Goal: Information Seeking & Learning: Learn about a topic

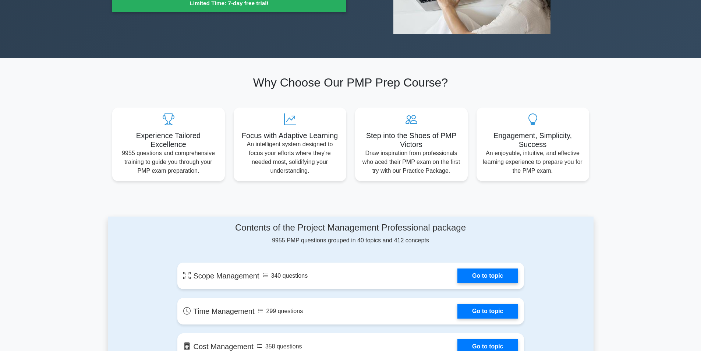
scroll to position [184, 0]
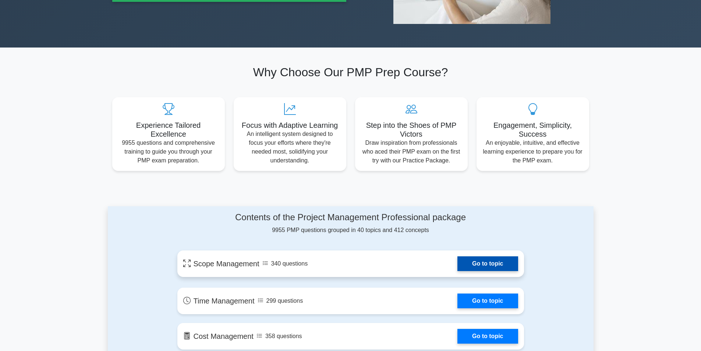
click at [475, 259] on link "Go to topic" at bounding box center [488, 263] width 60 height 15
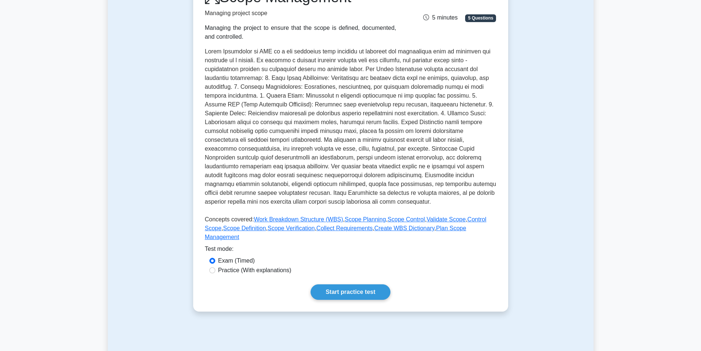
scroll to position [147, 0]
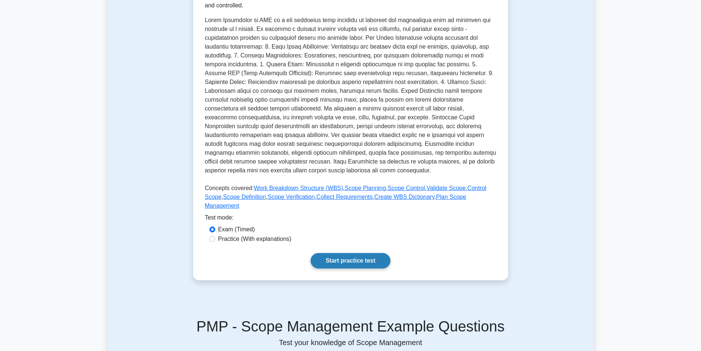
click at [359, 253] on link "Start practice test" at bounding box center [351, 260] width 80 height 15
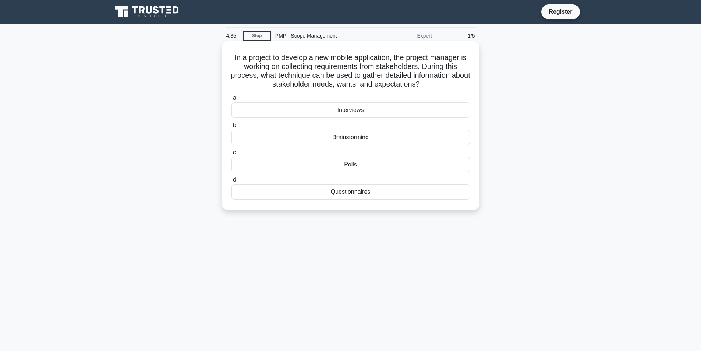
click at [371, 143] on div "Brainstorming" at bounding box center [351, 137] width 239 height 15
click at [232, 128] on input "b. Brainstorming" at bounding box center [232, 125] width 0 height 5
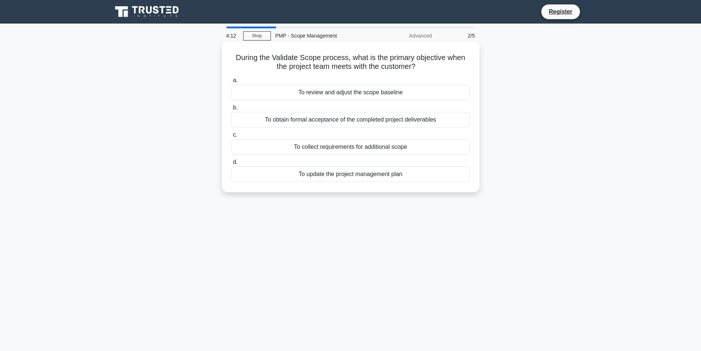
click at [412, 151] on div "To collect requirements for additional scope" at bounding box center [351, 146] width 239 height 15
click at [232, 137] on input "c. To collect requirements for additional scope" at bounding box center [232, 135] width 0 height 5
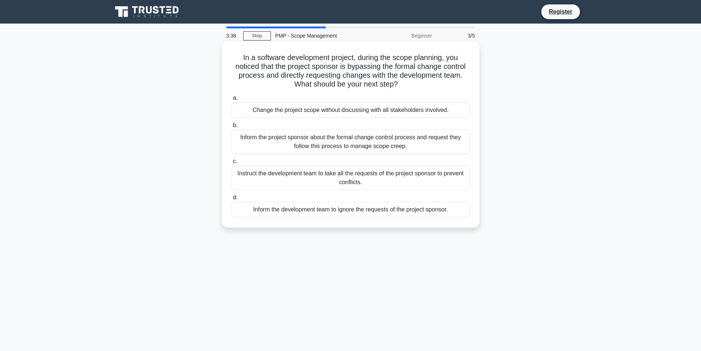
click at [410, 141] on div "Inform the project sponsor about the formal change control process and request …" at bounding box center [351, 142] width 239 height 24
click at [232, 128] on input "b. Inform the project sponsor about the formal change control process and reque…" at bounding box center [232, 125] width 0 height 5
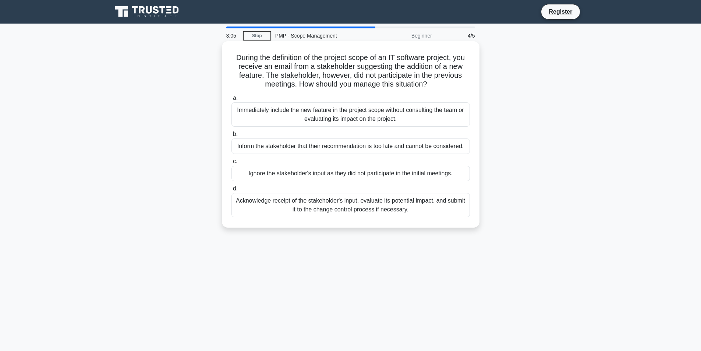
click at [384, 208] on div "Acknowledge receipt of the stakeholder's input, evaluate its potential impact, …" at bounding box center [351, 205] width 239 height 24
click at [232, 191] on input "d. Acknowledge receipt of the stakeholder's input, evaluate its potential impac…" at bounding box center [232, 188] width 0 height 5
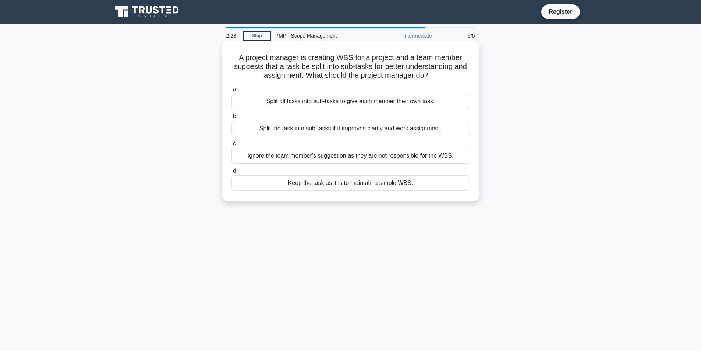
click at [415, 131] on div "Split the task into sub-tasks if it improves clarity and work assignment." at bounding box center [351, 128] width 239 height 15
click at [232, 119] on input "b. Split the task into sub-tasks if it improves clarity and work assignment." at bounding box center [232, 116] width 0 height 5
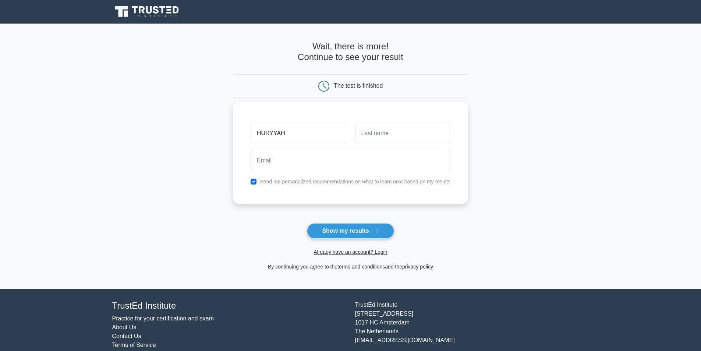
type input "HURYYAH"
click at [375, 138] on input "text" at bounding box center [402, 133] width 95 height 21
type input "a"
type input "ALAMER"
drag, startPoint x: 284, startPoint y: 130, endPoint x: 218, endPoint y: 140, distance: 67.3
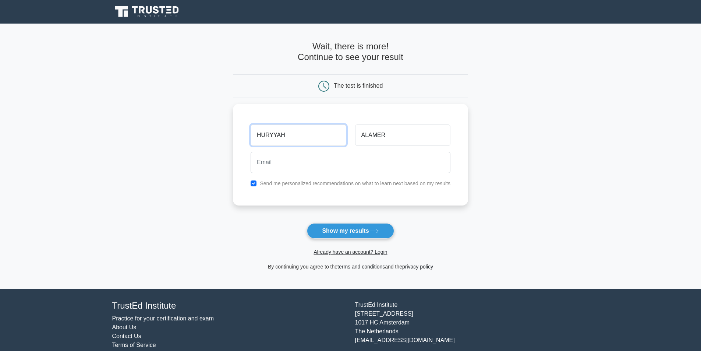
click at [218, 140] on main "Wait, there is more! Continue to see your result The test is finished HURYYAH" at bounding box center [350, 156] width 701 height 265
drag, startPoint x: 406, startPoint y: 137, endPoint x: 244, endPoint y: 161, distance: 164.4
click at [244, 161] on div "ALAMER Send me personalized recommendations on what to learn next based on my r…" at bounding box center [350, 153] width 235 height 102
click at [307, 223] on button "Show my results" at bounding box center [350, 230] width 87 height 15
click at [343, 230] on button "Show my results" at bounding box center [350, 230] width 87 height 15
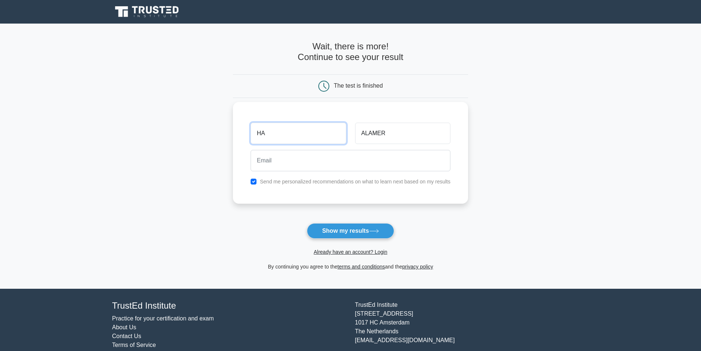
type input "HA"
drag, startPoint x: 388, startPoint y: 132, endPoint x: 347, endPoint y: 138, distance: 41.2
click at [347, 138] on div "HA ALAMER" at bounding box center [350, 133] width 209 height 27
type input "AL"
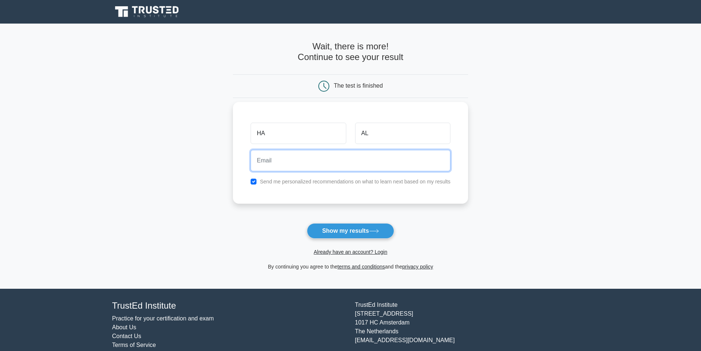
click at [334, 163] on input "email" at bounding box center [351, 160] width 200 height 21
click at [421, 206] on form "Wait, there is more! Continue to see your result The test is finished HA AL" at bounding box center [350, 156] width 235 height 230
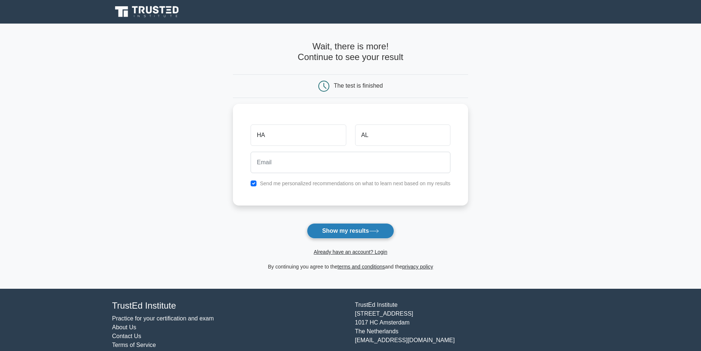
click at [374, 231] on icon at bounding box center [374, 231] width 10 height 4
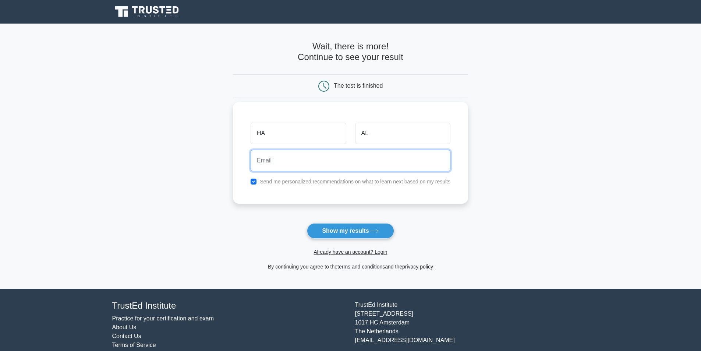
click at [299, 155] on input "email" at bounding box center [351, 160] width 200 height 21
type input "huryyah.alamer@gmail.com"
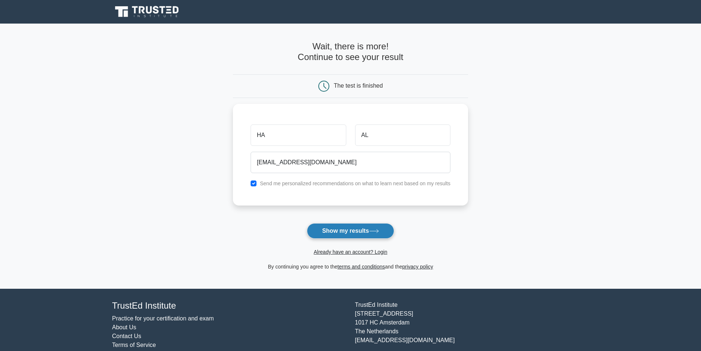
click at [326, 231] on button "Show my results" at bounding box center [350, 230] width 87 height 15
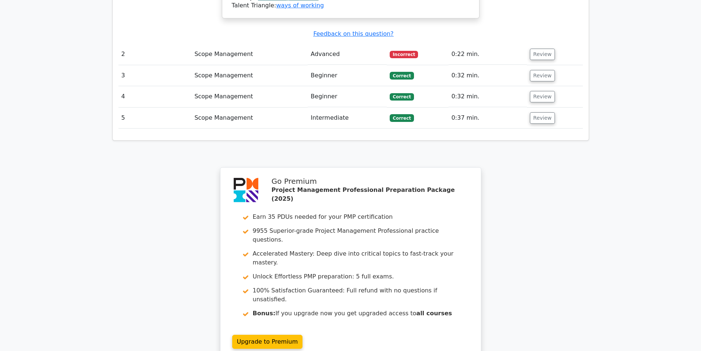
scroll to position [984, 0]
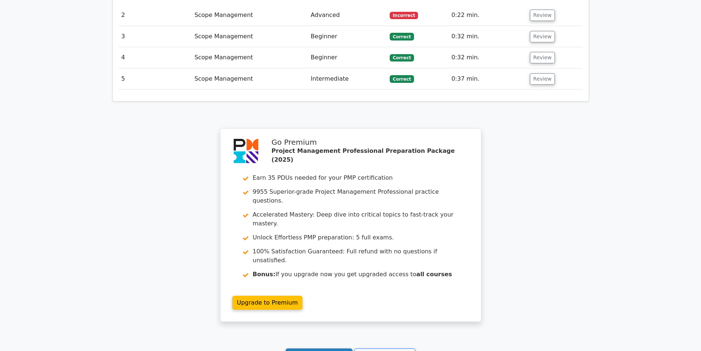
click at [302, 348] on link "Continue practicing" at bounding box center [319, 355] width 67 height 14
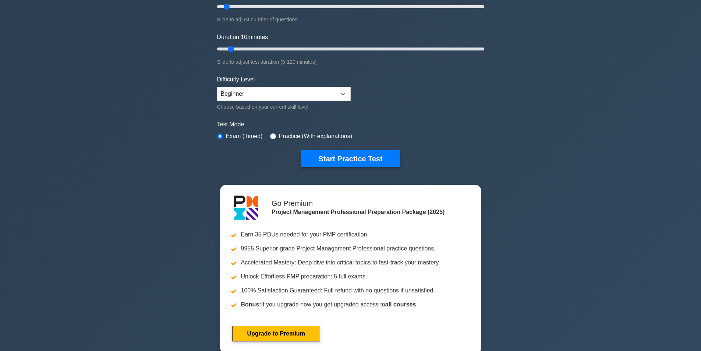
scroll to position [147, 0]
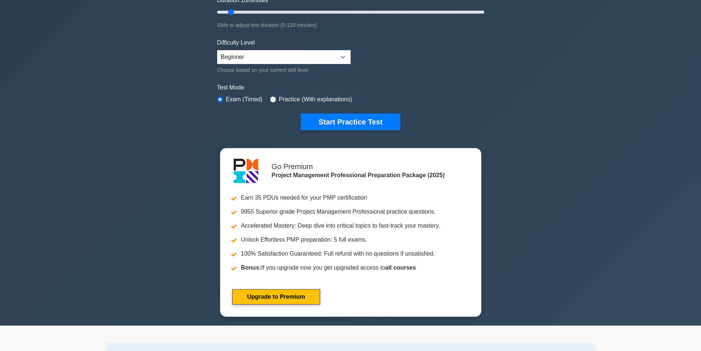
click at [311, 101] on label "Practice (With explanations)" at bounding box center [315, 99] width 73 height 9
click at [325, 122] on button "Start Practice Test" at bounding box center [350, 121] width 99 height 17
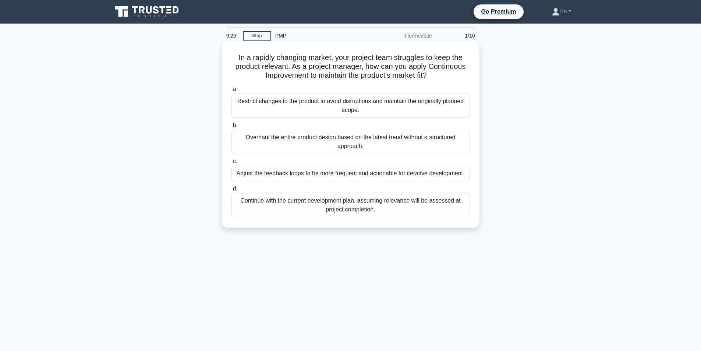
click at [301, 175] on div "Adjust the feedback loops to be more frequent and actionable for iterative deve…" at bounding box center [351, 173] width 239 height 15
click at [232, 164] on input "c. Adjust the feedback loops to be more frequent and actionable for iterative d…" at bounding box center [232, 161] width 0 height 5
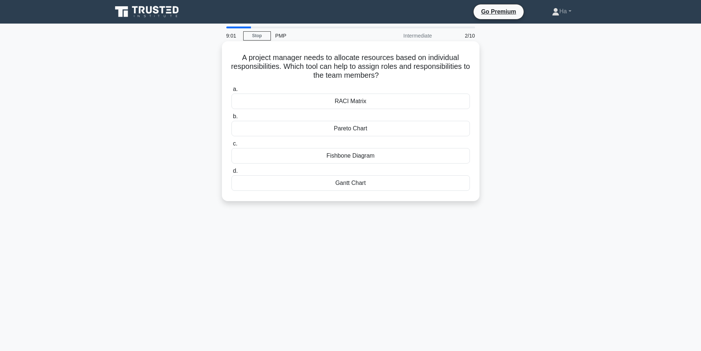
click at [340, 131] on div "Pareto Chart" at bounding box center [351, 128] width 239 height 15
click at [232, 119] on input "b. Pareto Chart" at bounding box center [232, 116] width 0 height 5
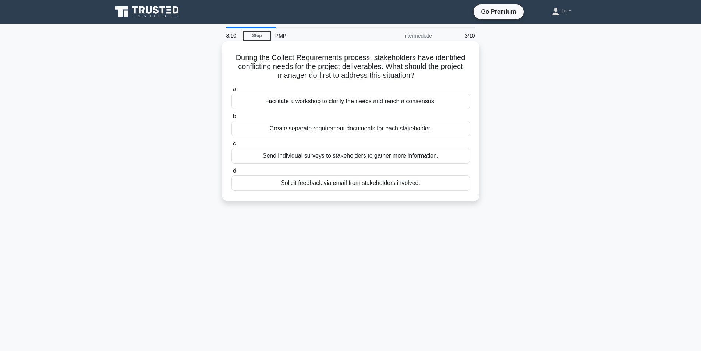
click at [333, 98] on div "Facilitate a workshop to clarify the needs and reach a consensus." at bounding box center [351, 100] width 239 height 15
click at [232, 92] on input "a. Facilitate a workshop to clarify the needs and reach a consensus." at bounding box center [232, 89] width 0 height 5
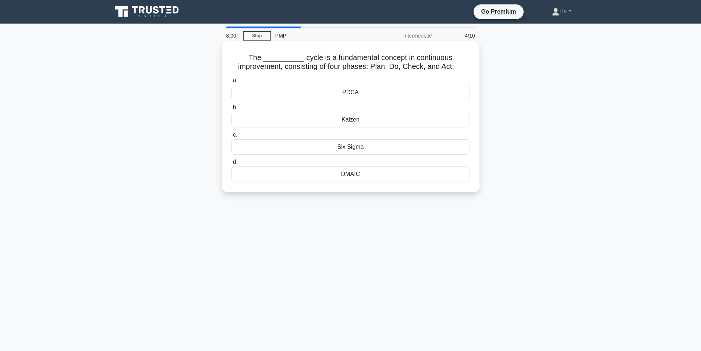
click at [457, 91] on div "PDCA" at bounding box center [351, 92] width 239 height 15
click at [232, 83] on input "a. PDCA" at bounding box center [232, 80] width 0 height 5
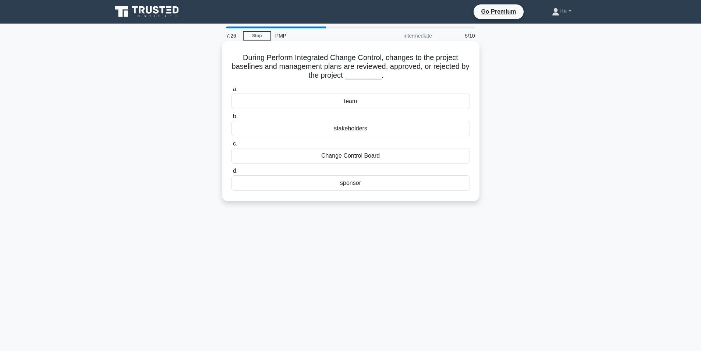
click at [405, 104] on div "team" at bounding box center [351, 100] width 239 height 15
click at [232, 92] on input "a. team" at bounding box center [232, 89] width 0 height 5
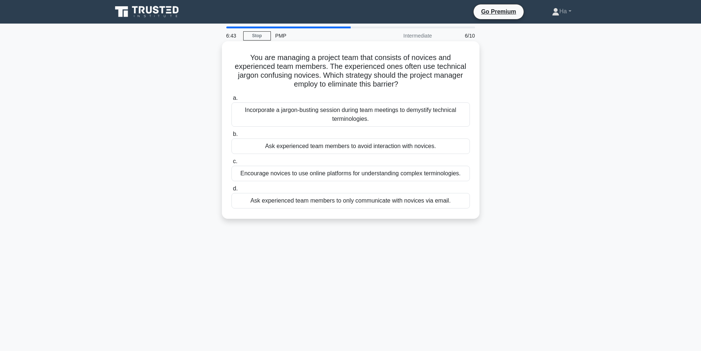
drag, startPoint x: 250, startPoint y: 53, endPoint x: 405, endPoint y: 88, distance: 158.8
click at [405, 88] on h5 "You are managing a project team that consists of novices and experienced team m…" at bounding box center [351, 71] width 240 height 36
copy h5 "You are managing a project team that consists of novices and experienced team m…"
click at [369, 119] on div "Incorporate a jargon-busting session during team meetings to demystify technica…" at bounding box center [351, 114] width 239 height 24
click at [232, 100] on input "a. Incorporate a jargon-busting session during team meetings to demystify techn…" at bounding box center [232, 98] width 0 height 5
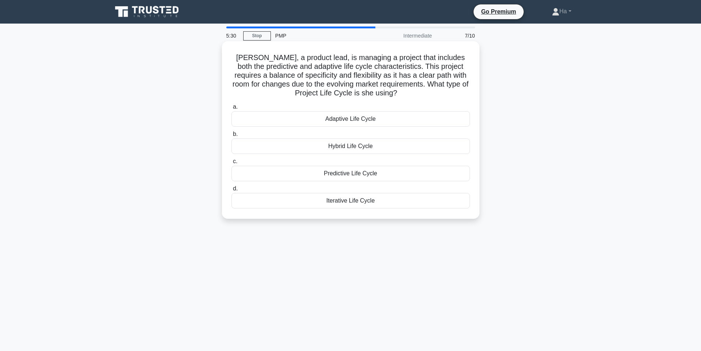
drag, startPoint x: 385, startPoint y: 118, endPoint x: 320, endPoint y: 120, distance: 65.2
click at [320, 120] on div "Adaptive Life Cycle" at bounding box center [351, 118] width 239 height 15
copy div "Adaptive Life Cycle"
click at [341, 176] on div "Predictive Life Cycle" at bounding box center [351, 173] width 239 height 15
click at [232, 164] on input "c. Predictive Life Cycle" at bounding box center [232, 161] width 0 height 5
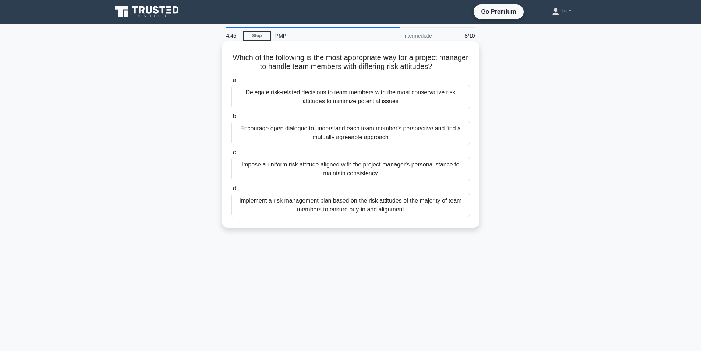
click at [332, 134] on div "Encourage open dialogue to understand each team member's perspective and find a…" at bounding box center [351, 133] width 239 height 24
click at [232, 119] on input "b. Encourage open dialogue to understand each team member's perspective and fin…" at bounding box center [232, 116] width 0 height 5
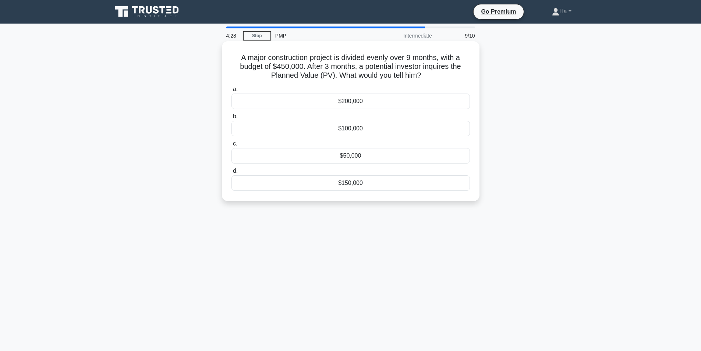
drag, startPoint x: 236, startPoint y: 56, endPoint x: 432, endPoint y: 74, distance: 196.6
click at [432, 74] on h5 "A major construction project is divided evenly over 9 months, with a budget of …" at bounding box center [351, 66] width 240 height 27
copy h5 "A major construction project is divided evenly over 9 months, with a budget of …"
click at [352, 156] on div "$50,000" at bounding box center [351, 155] width 239 height 15
click at [232, 146] on input "c. $50,000" at bounding box center [232, 143] width 0 height 5
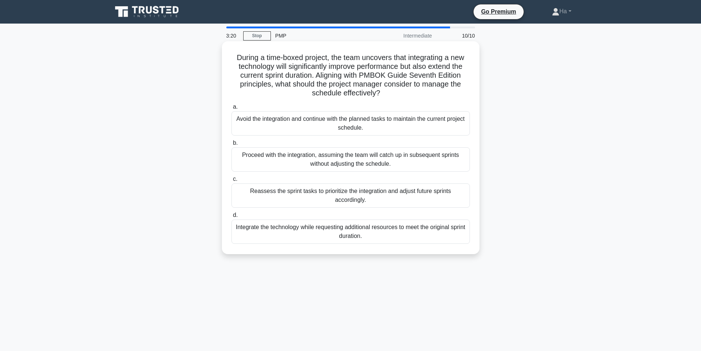
click at [358, 236] on div "Integrate the technology while requesting additional resources to meet the orig…" at bounding box center [351, 231] width 239 height 24
click at [232, 218] on input "d. Integrate the technology while requesting additional resources to meet the o…" at bounding box center [232, 215] width 0 height 5
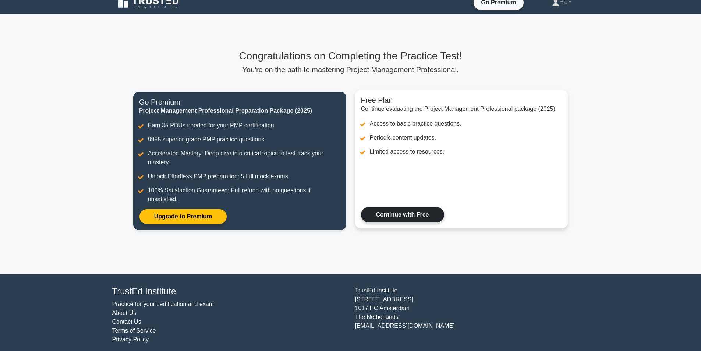
scroll to position [14, 0]
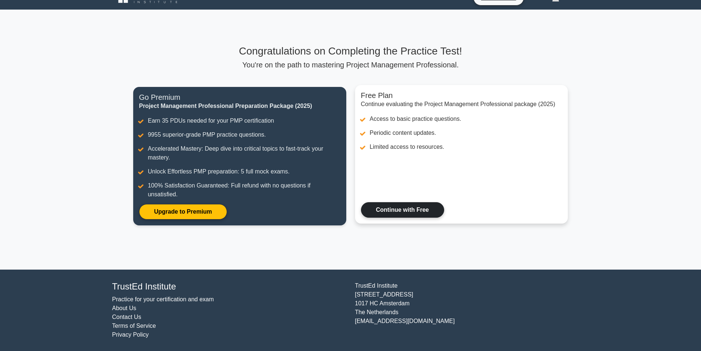
click at [398, 207] on link "Continue with Free" at bounding box center [402, 209] width 83 height 15
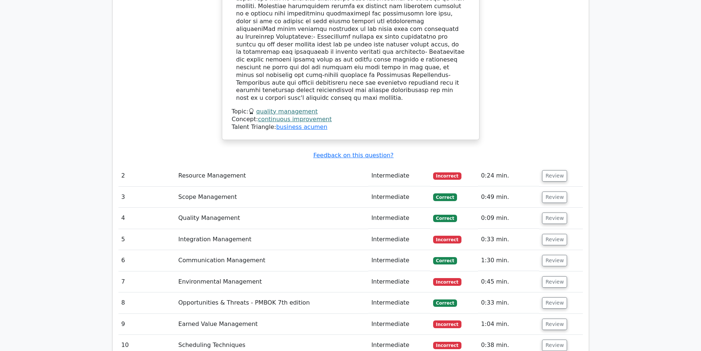
scroll to position [1067, 0]
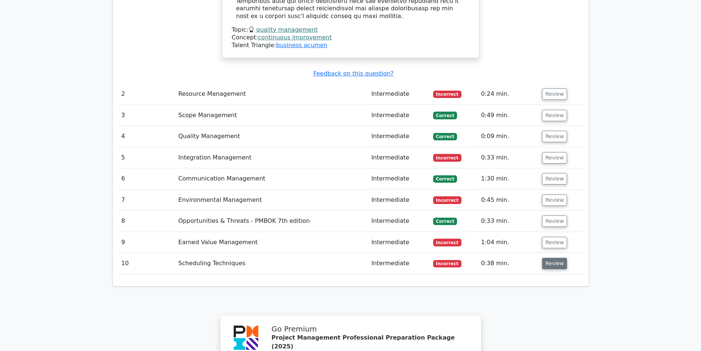
click at [549, 258] on button "Review" at bounding box center [554, 263] width 25 height 11
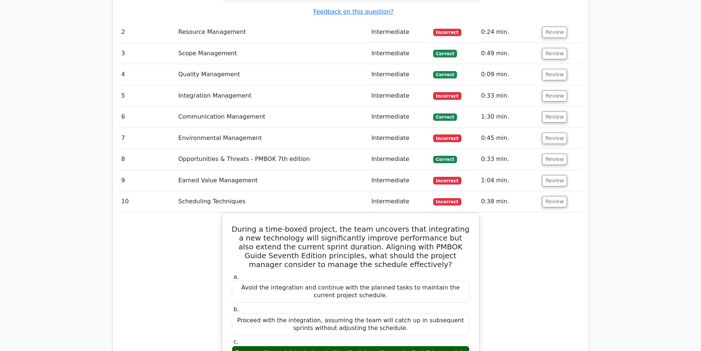
scroll to position [1141, 0]
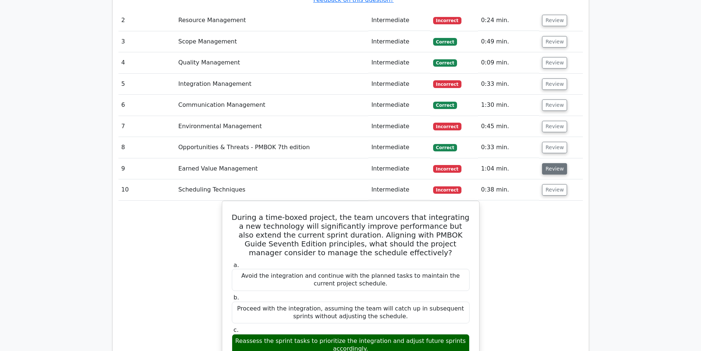
click at [547, 163] on button "Review" at bounding box center [554, 168] width 25 height 11
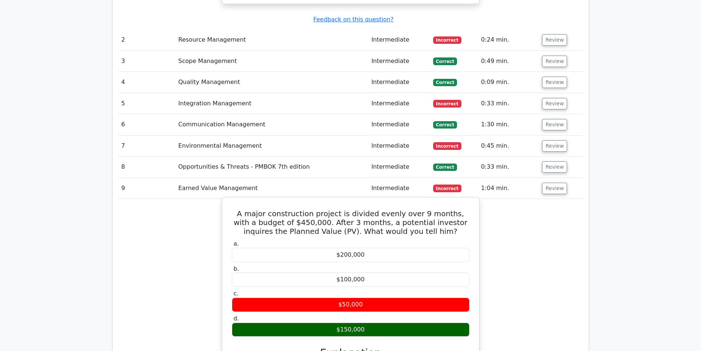
scroll to position [1104, 0]
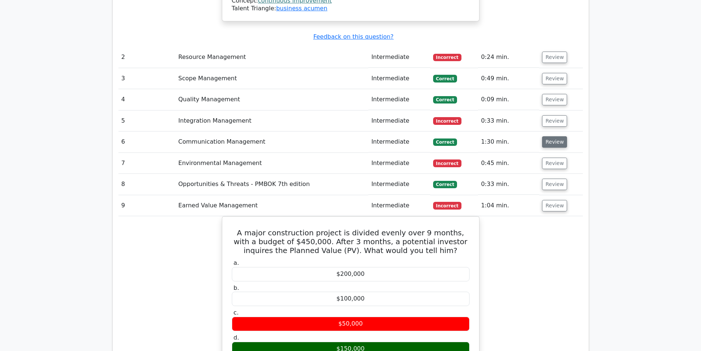
click at [563, 136] on button "Review" at bounding box center [554, 141] width 25 height 11
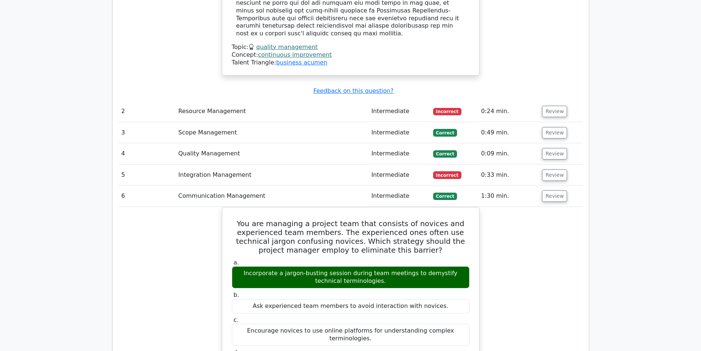
scroll to position [957, 0]
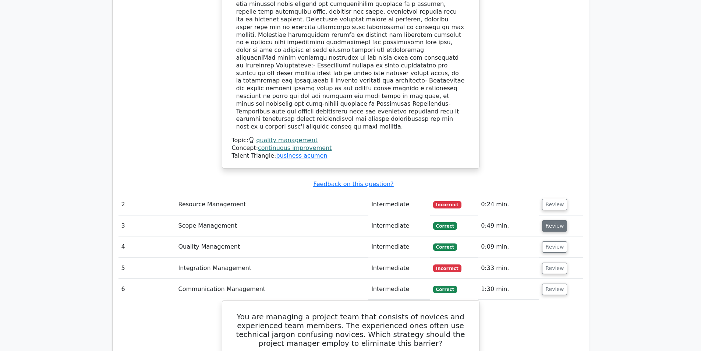
click at [558, 220] on button "Review" at bounding box center [554, 225] width 25 height 11
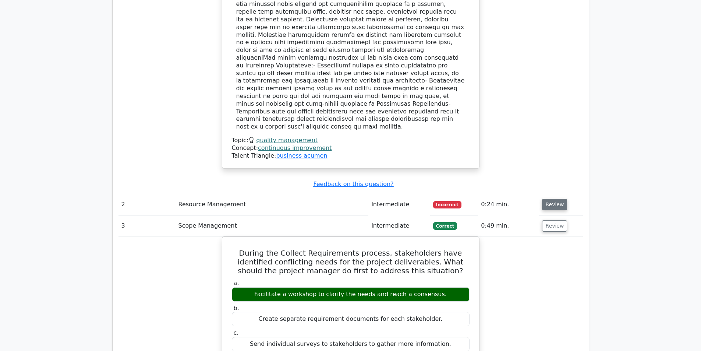
click at [545, 199] on button "Review" at bounding box center [554, 204] width 25 height 11
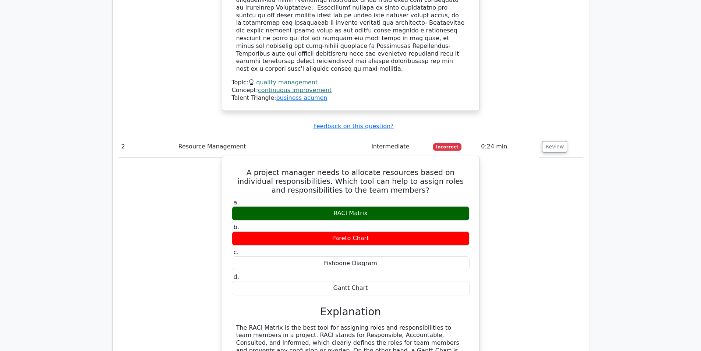
scroll to position [1031, 0]
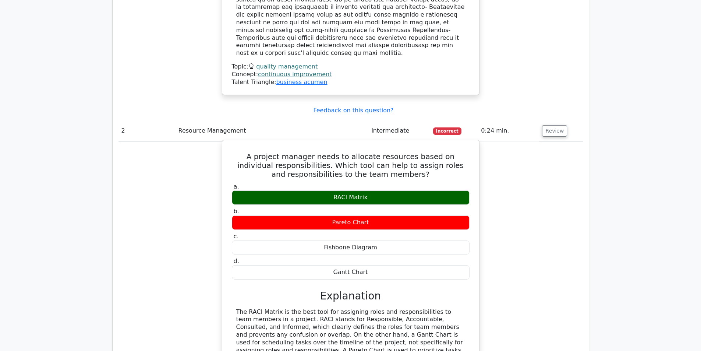
drag, startPoint x: 380, startPoint y: 141, endPoint x: 319, endPoint y: 146, distance: 60.9
click at [319, 190] on div "RACI Matrix" at bounding box center [351, 197] width 238 height 14
copy div "RACI Matrix"
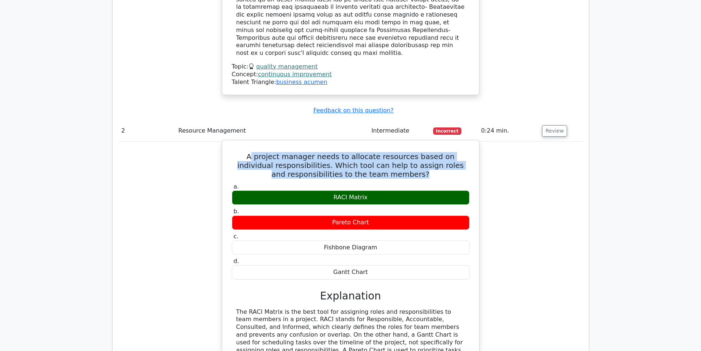
drag, startPoint x: 401, startPoint y: 120, endPoint x: 243, endPoint y: 99, distance: 160.0
click at [243, 152] on h5 "A project manager needs to allocate resources based on individual responsibilit…" at bounding box center [350, 165] width 239 height 27
click at [398, 143] on div "A project manager needs to allocate resources based on individual responsibilit…" at bounding box center [350, 277] width 251 height 269
drag, startPoint x: 398, startPoint y: 120, endPoint x: 236, endPoint y: 88, distance: 164.7
click at [236, 143] on div "A project manager needs to allocate resources based on individual responsibilit…" at bounding box center [350, 277] width 251 height 269
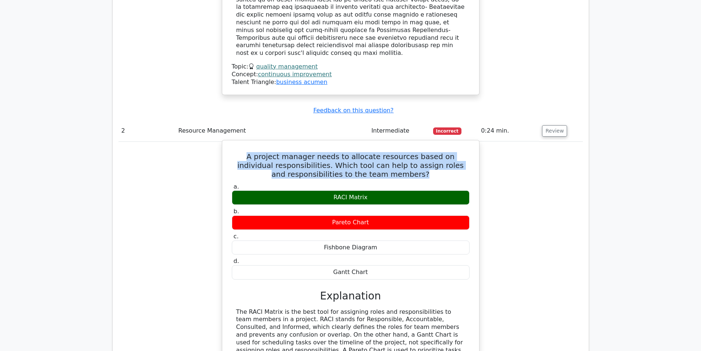
copy h5 "A project manager needs to allocate resources based on individual responsibilit…"
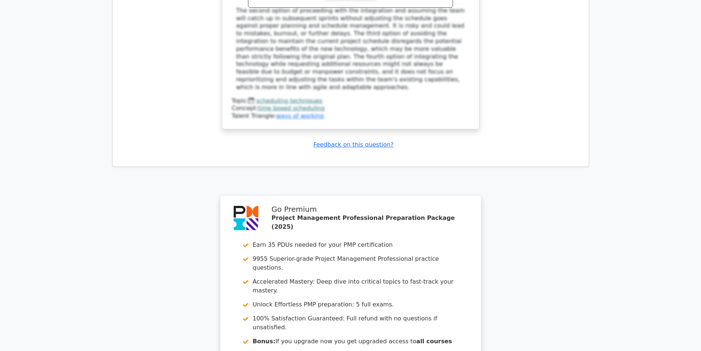
scroll to position [3032, 0]
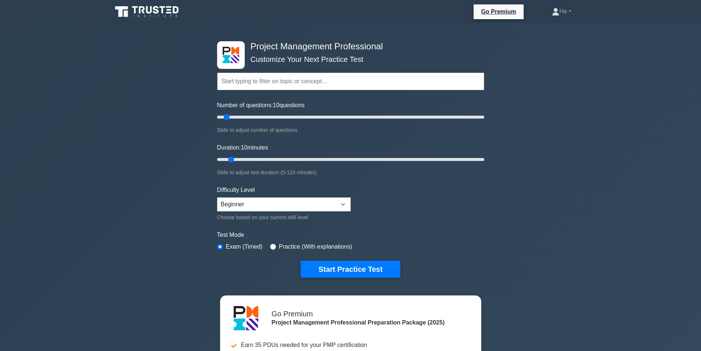
click at [337, 247] on label "Practice (With explanations)" at bounding box center [315, 246] width 73 height 9
click at [275, 247] on div "Practice (With explanations)" at bounding box center [311, 246] width 82 height 9
click at [271, 246] on input "radio" at bounding box center [273, 247] width 6 height 6
radio input "true"
click at [324, 268] on button "Start Practice Test" at bounding box center [350, 269] width 99 height 17
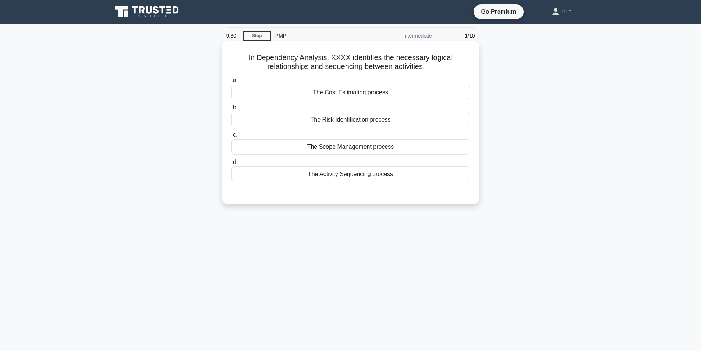
click at [361, 117] on div "The Risk Identification process" at bounding box center [351, 119] width 239 height 15
click at [232, 110] on input "b. The Risk Identification process" at bounding box center [232, 107] width 0 height 5
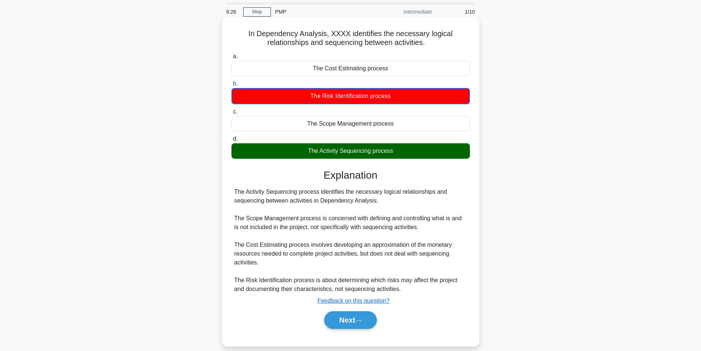
scroll to position [37, 0]
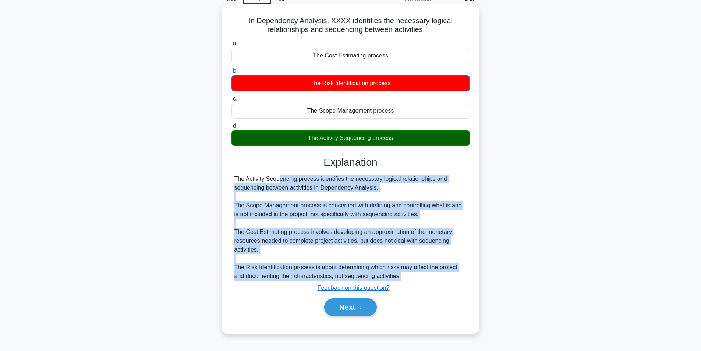
drag, startPoint x: 410, startPoint y: 276, endPoint x: 235, endPoint y: 177, distance: 201.4
click at [235, 174] on div "Explanation The Activity Sequencing process identifies the necessary logical re…" at bounding box center [351, 237] width 239 height 163
copy div "The Activity Sequencing process identifies the necessary logical relationships …"
drag, startPoint x: 410, startPoint y: 137, endPoint x: 303, endPoint y: 137, distance: 106.7
click at [303, 137] on div "The Activity Sequencing process" at bounding box center [351, 137] width 239 height 15
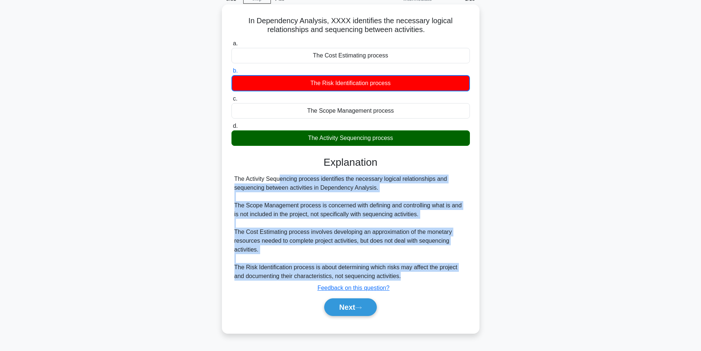
copy div "The Activity Sequencing process"
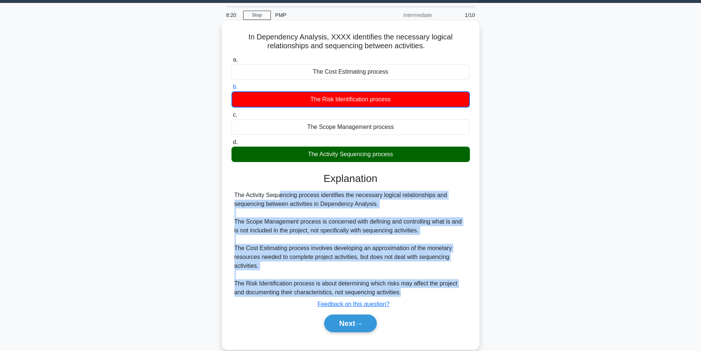
scroll to position [0, 0]
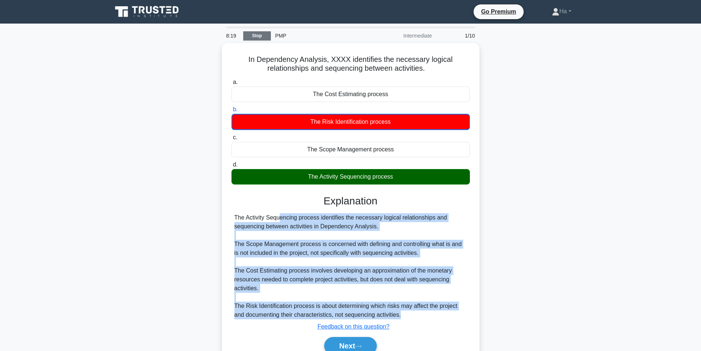
click at [255, 39] on link "Stop" at bounding box center [257, 35] width 28 height 9
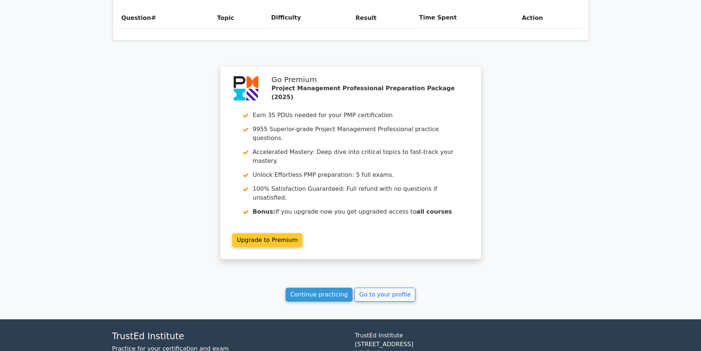
scroll to position [554, 0]
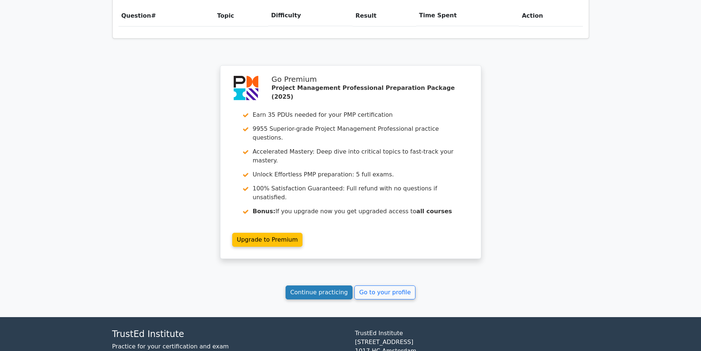
click at [328, 285] on link "Continue practicing" at bounding box center [319, 292] width 67 height 14
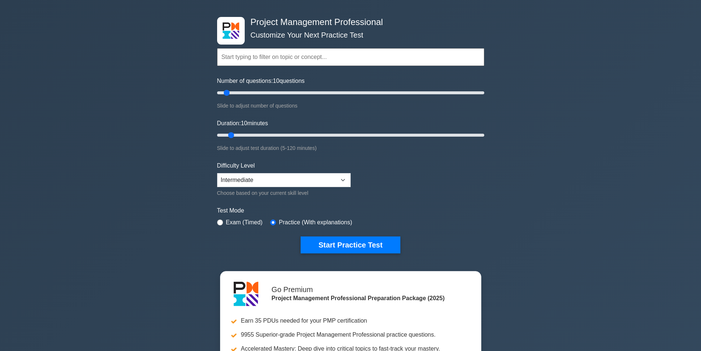
scroll to position [37, 0]
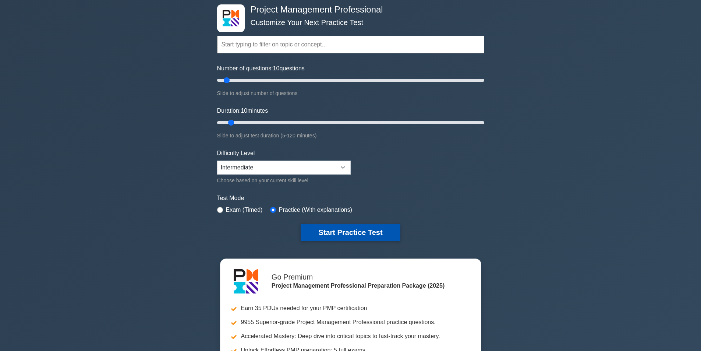
click at [325, 234] on button "Start Practice Test" at bounding box center [350, 232] width 99 height 17
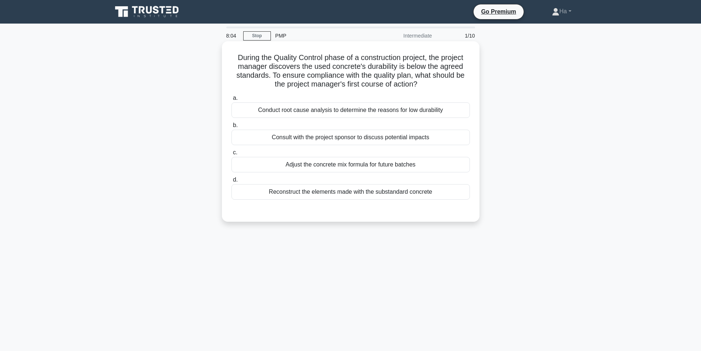
click at [403, 138] on div "Consult with the project sponsor to discuss potential impacts" at bounding box center [351, 137] width 239 height 15
click at [232, 128] on input "b. Consult with the project sponsor to discuss potential impacts" at bounding box center [232, 125] width 0 height 5
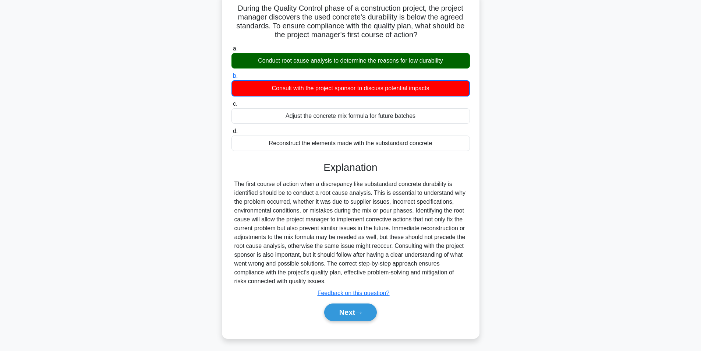
scroll to position [51, 0]
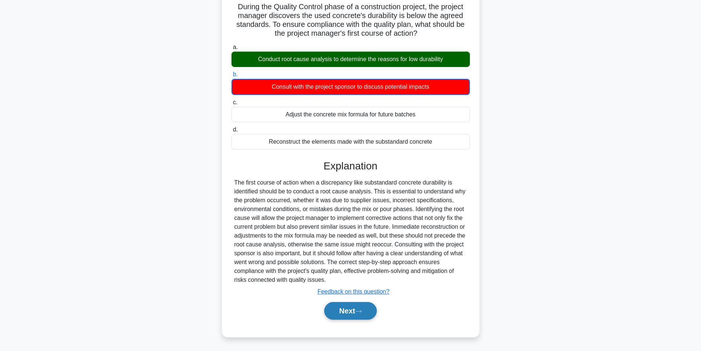
click at [346, 313] on button "Next" at bounding box center [350, 311] width 53 height 18
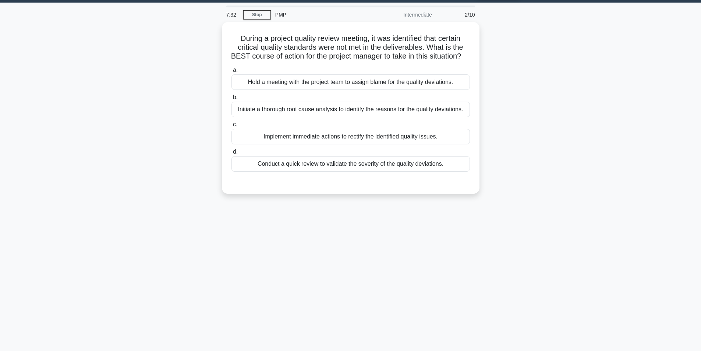
scroll to position [0, 0]
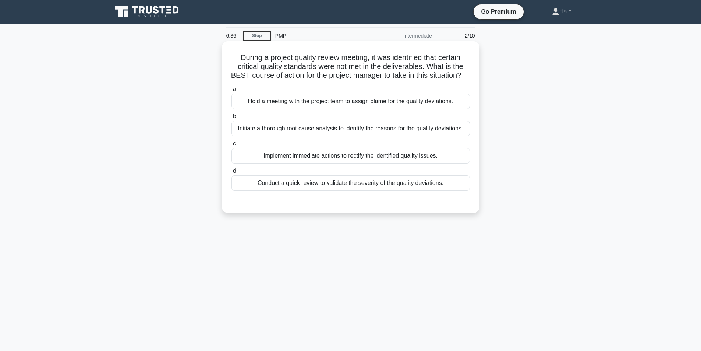
click at [413, 163] on div "Implement immediate actions to rectify the identified quality issues." at bounding box center [351, 155] width 239 height 15
click at [232, 146] on input "c. Implement immediate actions to rectify the identified quality issues." at bounding box center [232, 143] width 0 height 5
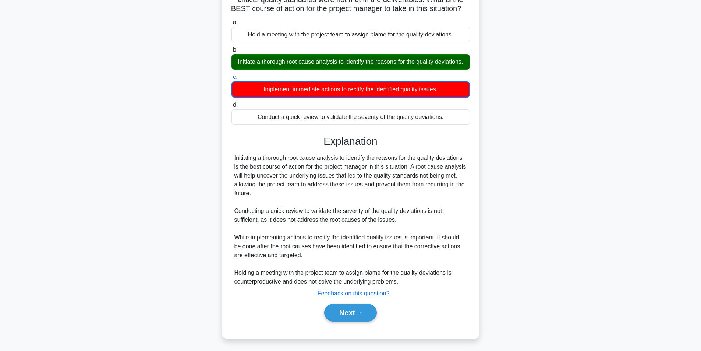
scroll to position [86, 0]
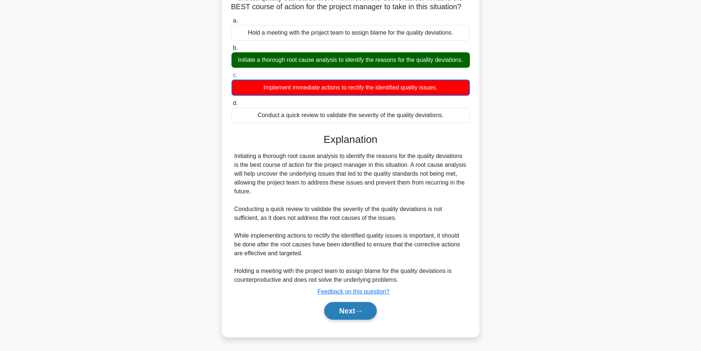
click at [345, 310] on button "Next" at bounding box center [350, 311] width 53 height 18
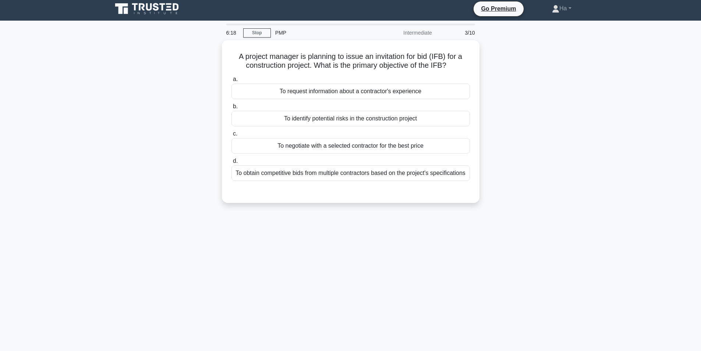
scroll to position [0, 0]
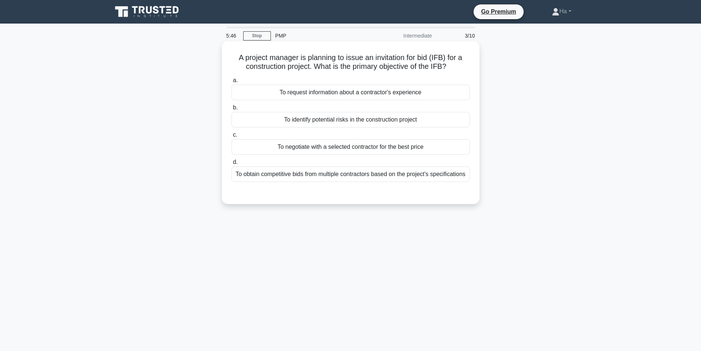
click at [394, 182] on div "To obtain competitive bids from multiple contractors based on the project's spe…" at bounding box center [351, 173] width 239 height 15
click at [232, 165] on input "d. To obtain competitive bids from multiple contractors based on the project's …" at bounding box center [232, 162] width 0 height 5
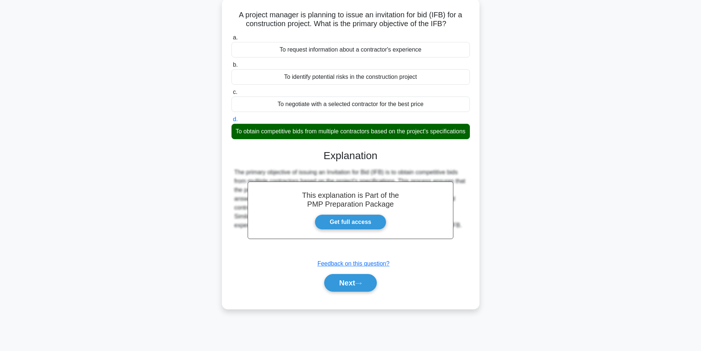
scroll to position [47, 0]
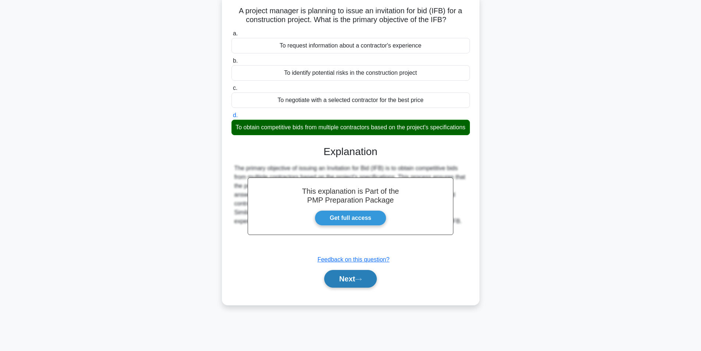
click at [346, 287] on button "Next" at bounding box center [350, 279] width 53 height 18
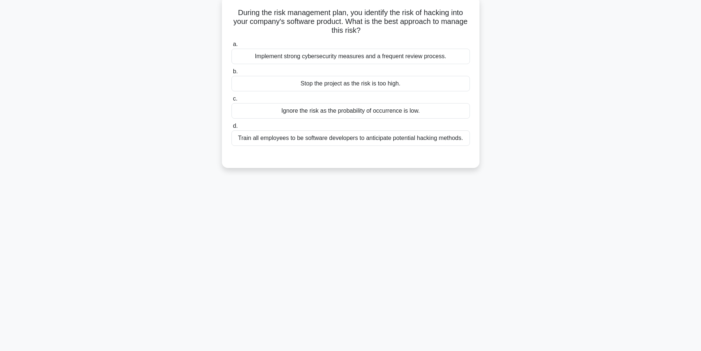
scroll to position [0, 0]
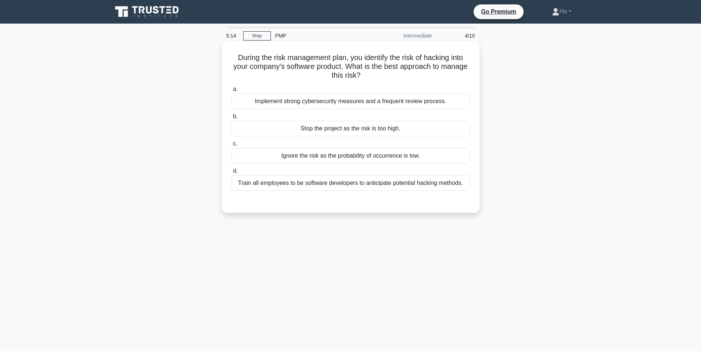
click at [436, 98] on div "Implement strong cybersecurity measures and a frequent review process." at bounding box center [351, 100] width 239 height 15
click at [232, 92] on input "a. Implement strong cybersecurity measures and a frequent review process." at bounding box center [232, 89] width 0 height 5
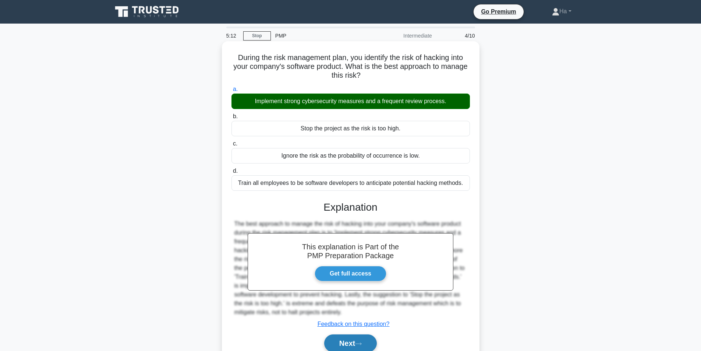
click at [343, 343] on button "Next" at bounding box center [350, 343] width 53 height 18
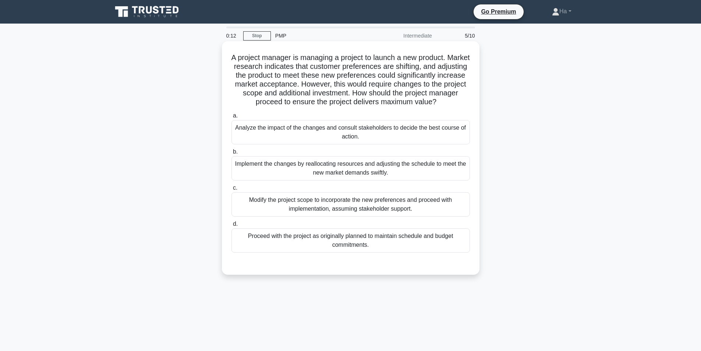
click at [338, 172] on div "Implement the changes by reallocating resources and adjusting the schedule to m…" at bounding box center [351, 168] width 239 height 24
click at [232, 154] on input "b. Implement the changes by reallocating resources and adjusting the schedule t…" at bounding box center [232, 151] width 0 height 5
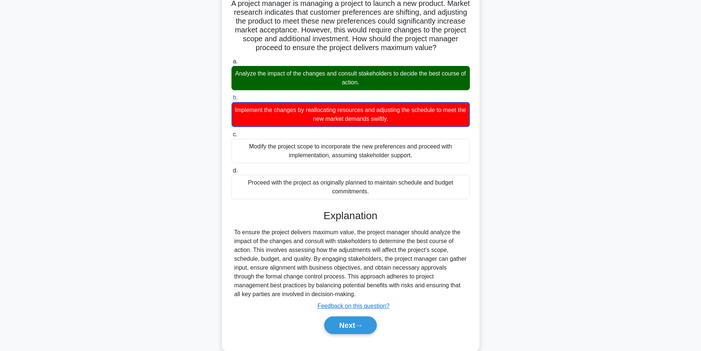
scroll to position [69, 0]
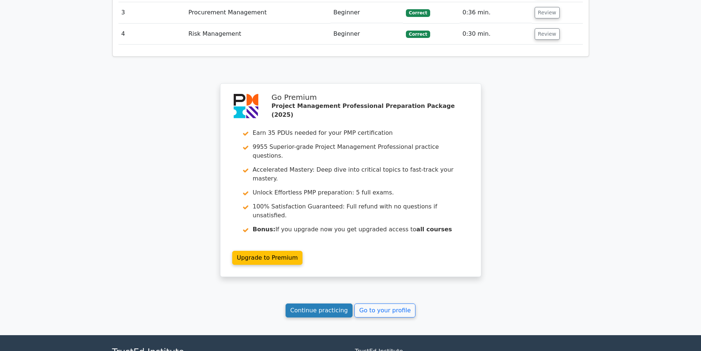
click at [321, 303] on link "Continue practicing" at bounding box center [319, 310] width 67 height 14
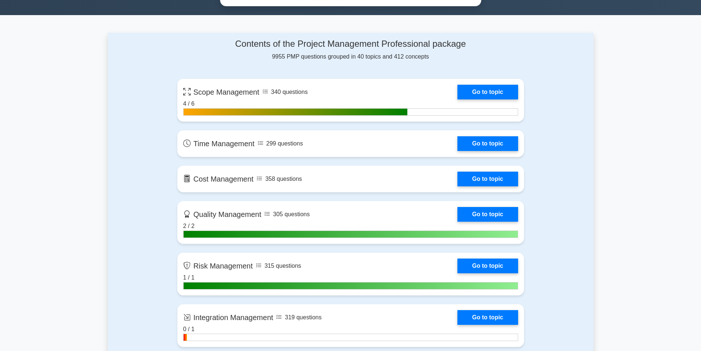
scroll to position [428, 0]
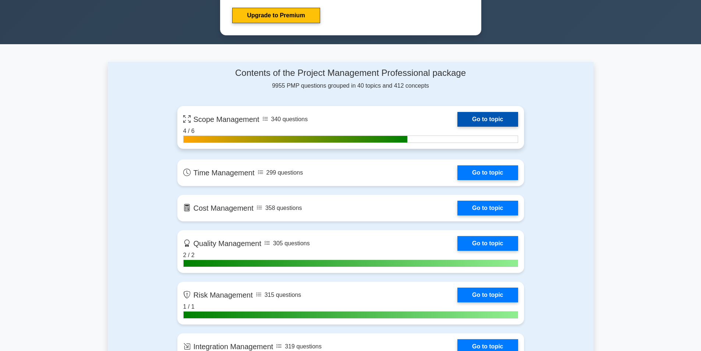
click at [504, 117] on link "Go to topic" at bounding box center [488, 119] width 60 height 15
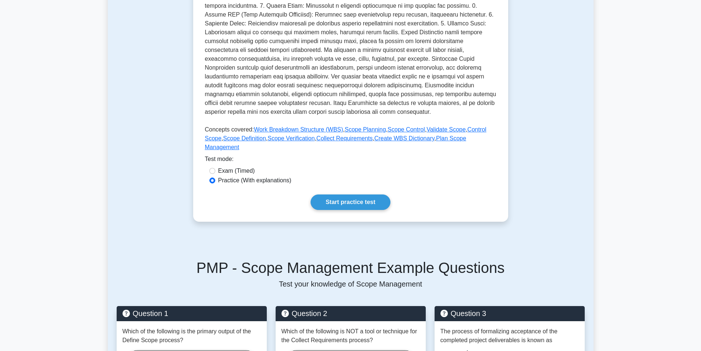
scroll to position [221, 0]
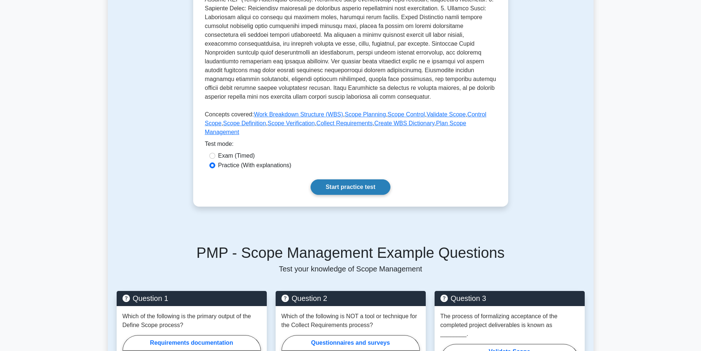
click at [359, 179] on link "Start practice test" at bounding box center [351, 186] width 80 height 15
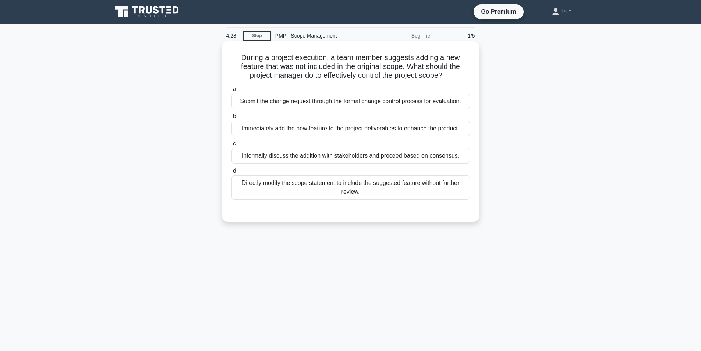
click at [319, 100] on div "Submit the change request through the formal change control process for evaluat…" at bounding box center [351, 100] width 239 height 15
click at [232, 92] on input "a. Submit the change request through the formal change control process for eval…" at bounding box center [232, 89] width 0 height 5
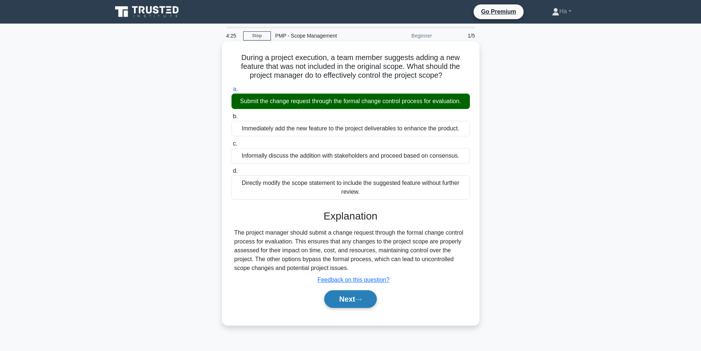
click at [350, 294] on button "Next" at bounding box center [350, 299] width 53 height 18
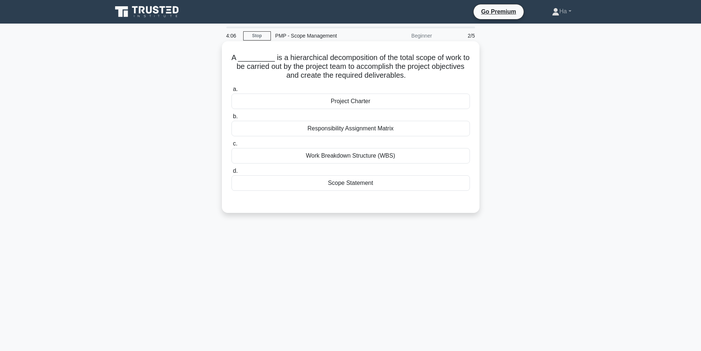
click at [294, 55] on h5 "A _________ is a hierarchical decomposition of the total scope of work to be ca…" at bounding box center [351, 66] width 240 height 27
copy h5 "hierarchical"
click at [395, 99] on div "Project Charter" at bounding box center [351, 100] width 239 height 15
click at [232, 92] on input "a. Project Charter" at bounding box center [232, 89] width 0 height 5
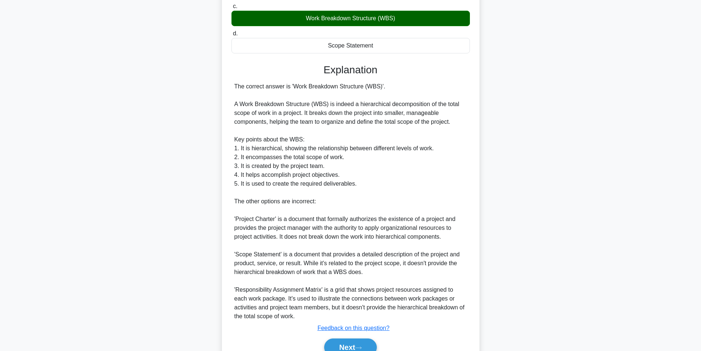
scroll to position [175, 0]
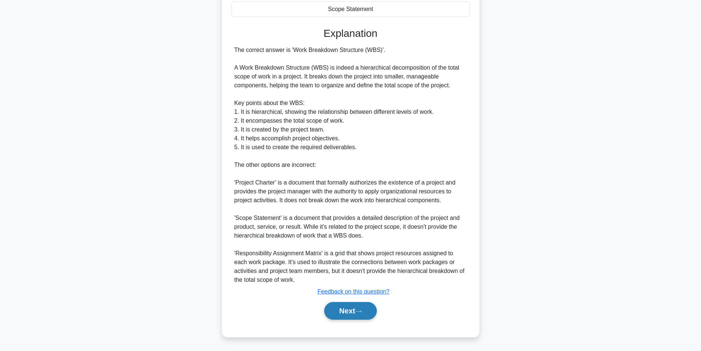
click at [348, 311] on button "Next" at bounding box center [350, 311] width 53 height 18
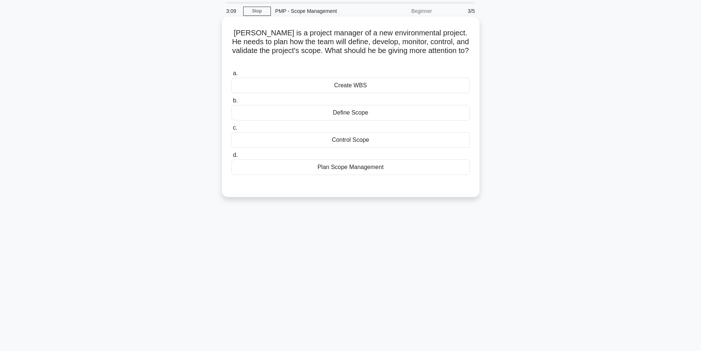
scroll to position [0, 0]
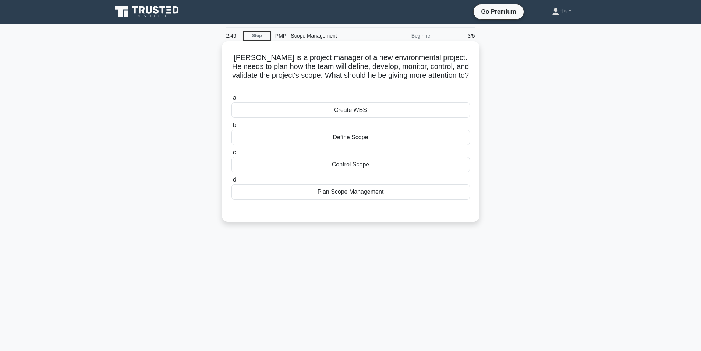
click at [384, 103] on div "Create WBS" at bounding box center [351, 109] width 239 height 15
click at [232, 100] on input "a. Create WBS" at bounding box center [232, 98] width 0 height 5
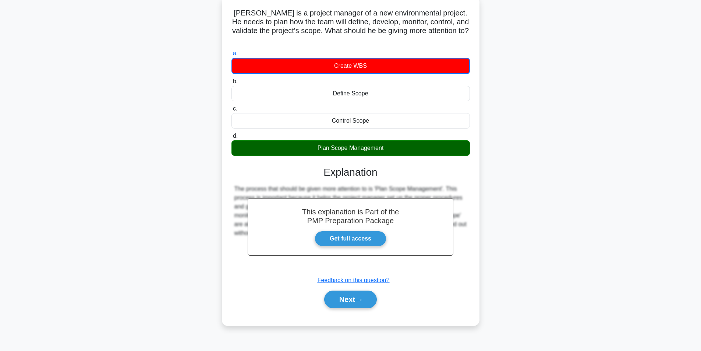
scroll to position [47, 0]
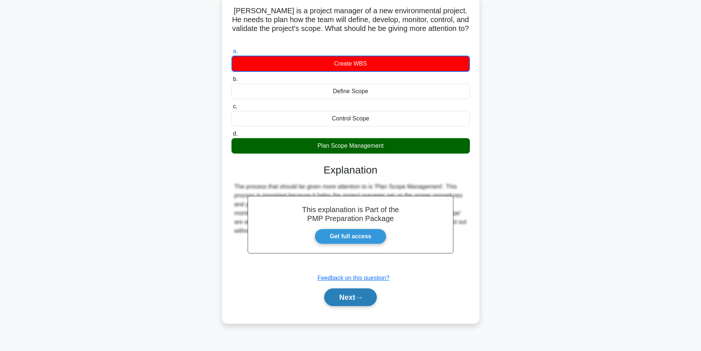
click at [361, 292] on button "Next" at bounding box center [350, 297] width 53 height 18
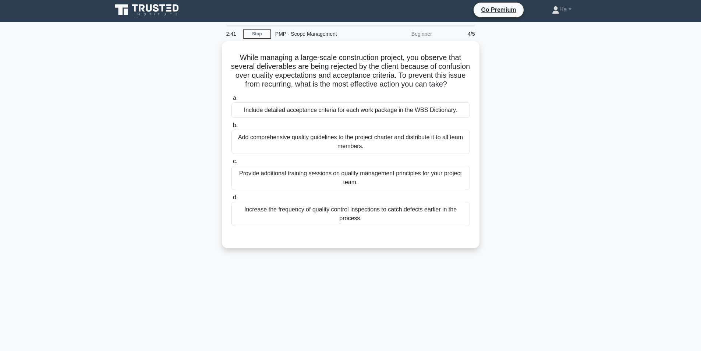
scroll to position [0, 0]
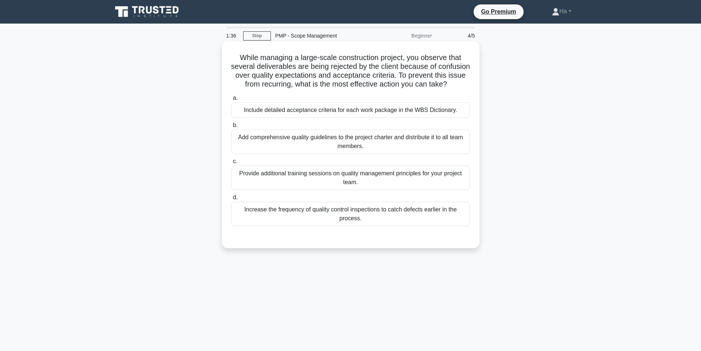
click at [431, 189] on div "Provide additional training sessions on quality management principles for your …" at bounding box center [351, 178] width 239 height 24
click at [232, 164] on input "c. Provide additional training sessions on quality management principles for yo…" at bounding box center [232, 161] width 0 height 5
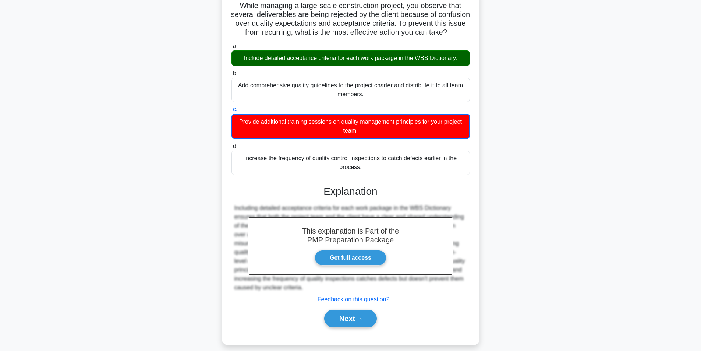
scroll to position [69, 0]
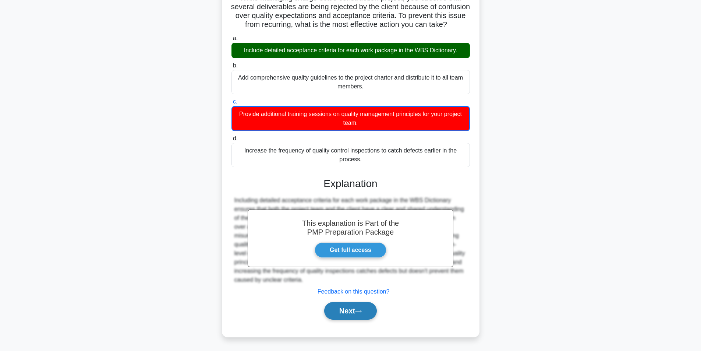
click at [361, 310] on icon at bounding box center [358, 311] width 7 height 4
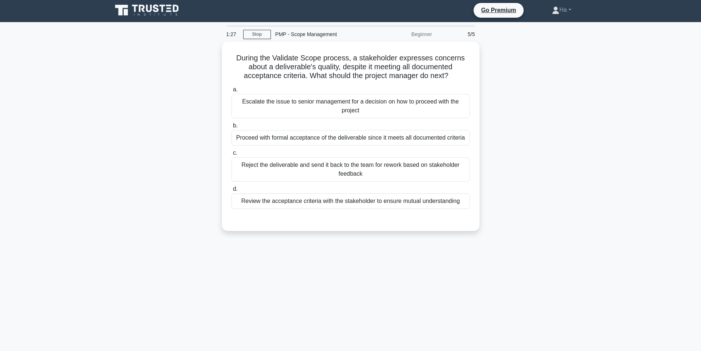
scroll to position [0, 0]
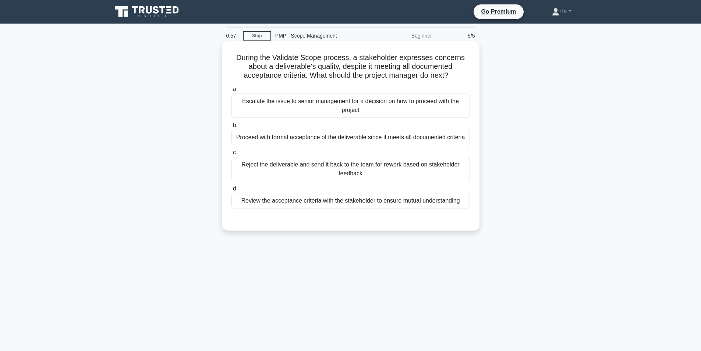
click at [431, 202] on div "Review the acceptance criteria with the stakeholder to ensure mutual understand…" at bounding box center [351, 200] width 239 height 15
click at [232, 191] on input "d. Review the acceptance criteria with the stakeholder to ensure mutual underst…" at bounding box center [232, 188] width 0 height 5
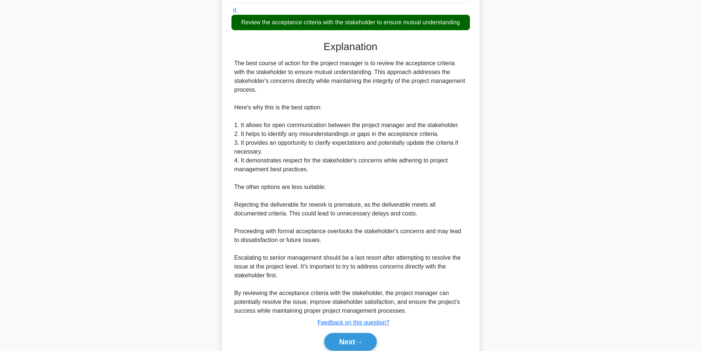
scroll to position [209, 0]
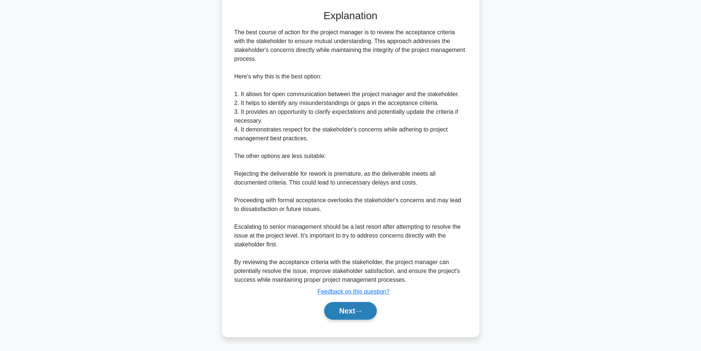
click at [362, 310] on icon at bounding box center [358, 311] width 7 height 4
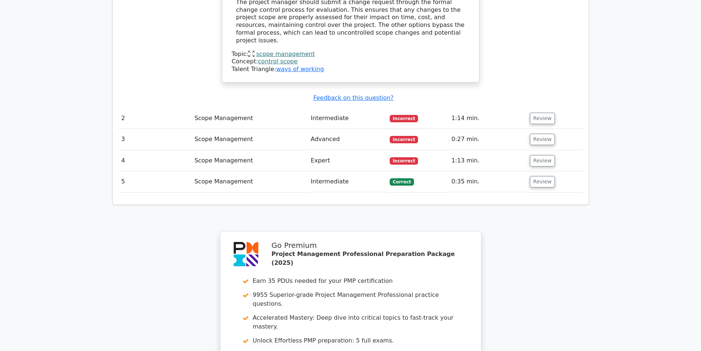
scroll to position [883, 0]
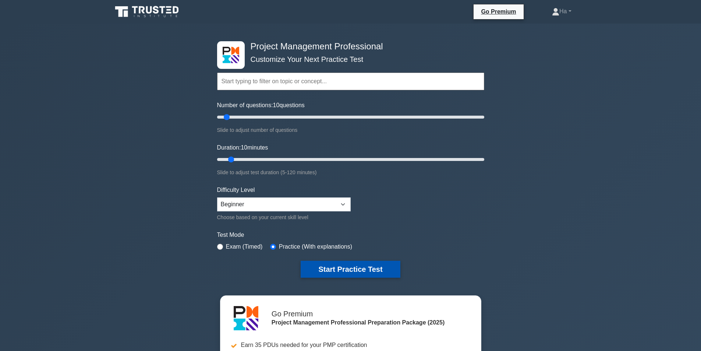
click at [388, 266] on button "Start Practice Test" at bounding box center [350, 269] width 99 height 17
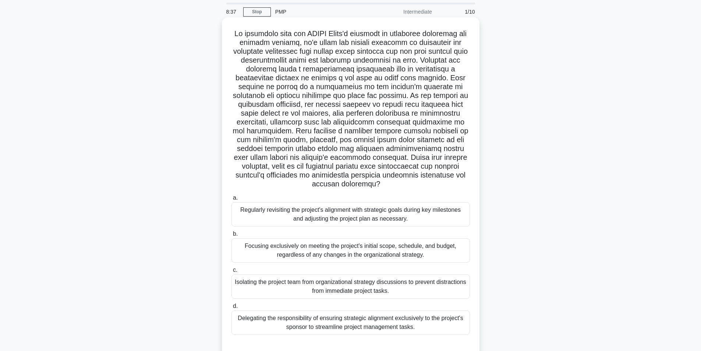
scroll to position [37, 0]
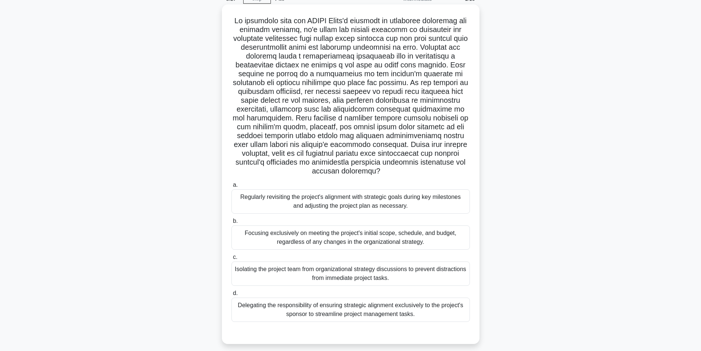
click at [357, 199] on div "Regularly revisiting the project's alignment with strategic goals during key mi…" at bounding box center [351, 201] width 239 height 24
click at [232, 187] on input "a. Regularly revisiting the project's alignment with strategic goals during key…" at bounding box center [232, 185] width 0 height 5
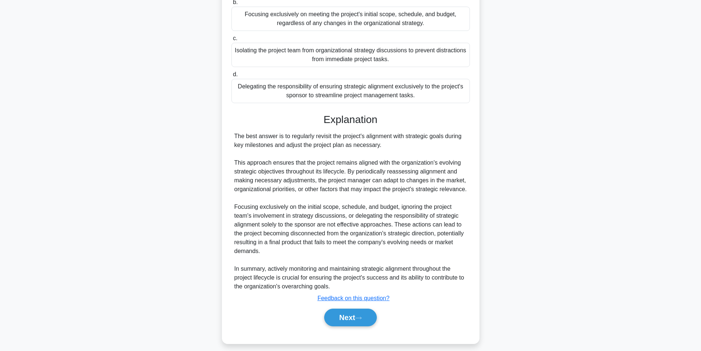
scroll to position [258, 0]
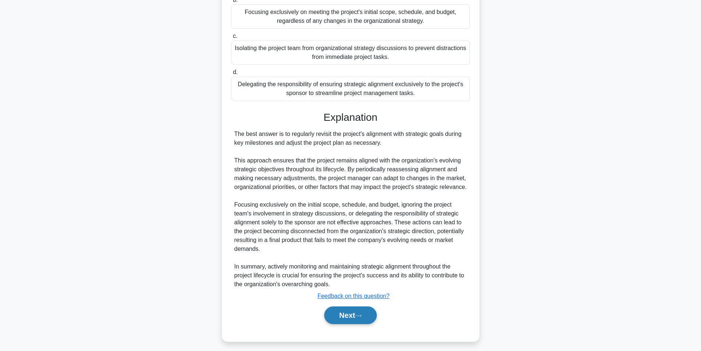
click at [347, 322] on button "Next" at bounding box center [350, 315] width 53 height 18
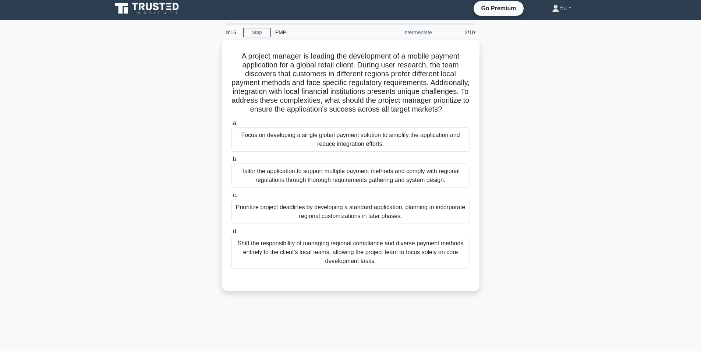
scroll to position [0, 0]
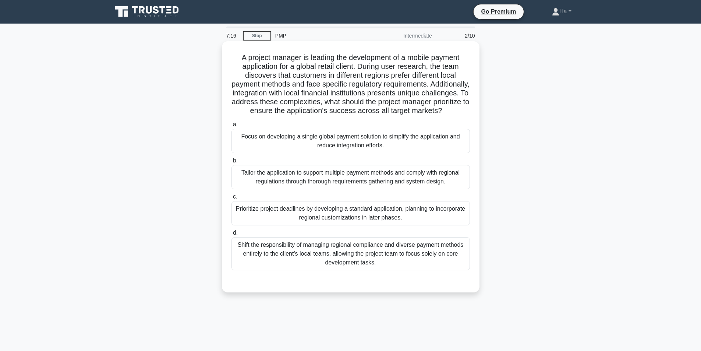
click at [357, 186] on div "Tailor the application to support multiple payment methods and comply with regi…" at bounding box center [351, 177] width 239 height 24
click at [232, 163] on input "b. Tailor the application to support multiple payment methods and comply with r…" at bounding box center [232, 160] width 0 height 5
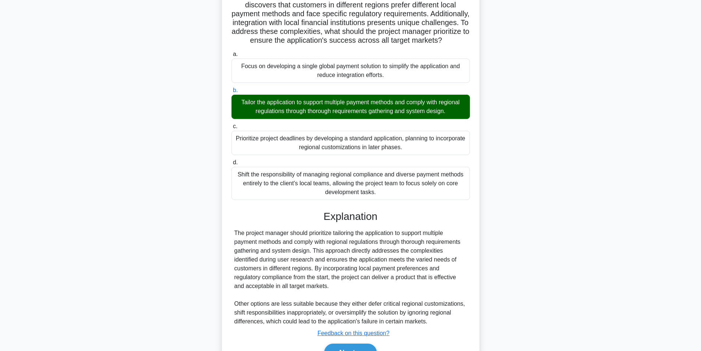
scroll to position [74, 0]
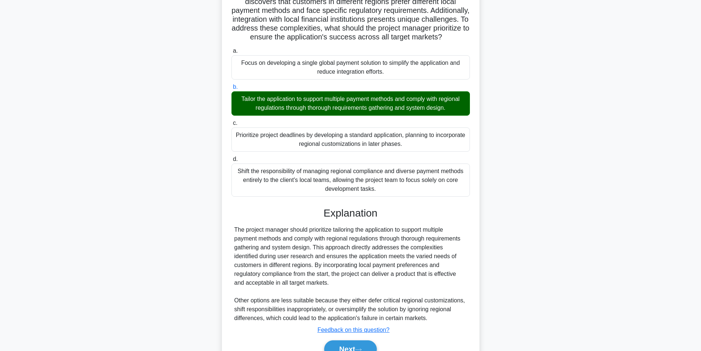
click at [338, 241] on div "The project manager should prioritize tailoring the application to support mult…" at bounding box center [350, 273] width 233 height 97
click at [339, 240] on div "The project manager should prioritize tailoring the application to support mult…" at bounding box center [350, 273] width 233 height 97
copy div "tailoring"
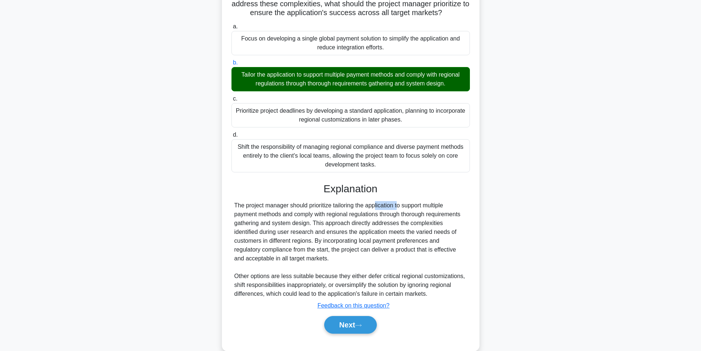
scroll to position [121, 0]
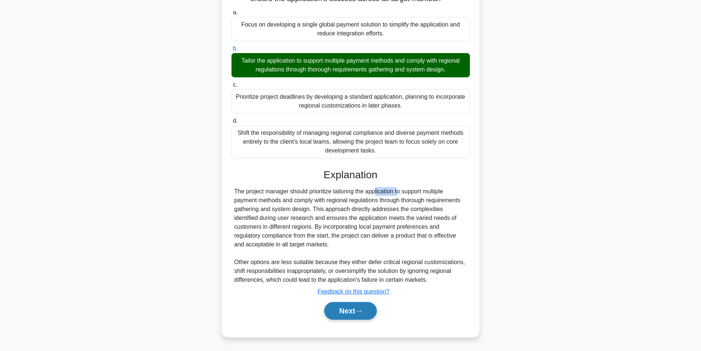
click at [347, 314] on button "Next" at bounding box center [350, 311] width 53 height 18
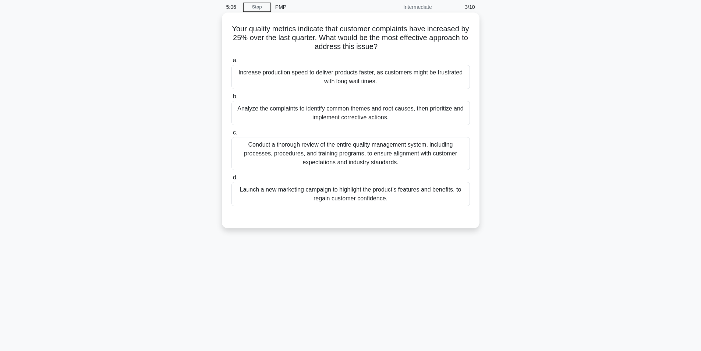
scroll to position [0, 0]
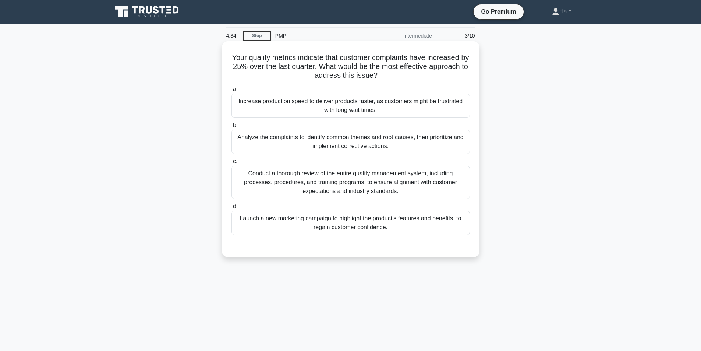
click at [404, 139] on div "Analyze the complaints to identify common themes and root causes, then prioriti…" at bounding box center [351, 142] width 239 height 24
click at [232, 128] on input "b. Analyze the complaints to identify common themes and root causes, then prior…" at bounding box center [232, 125] width 0 height 5
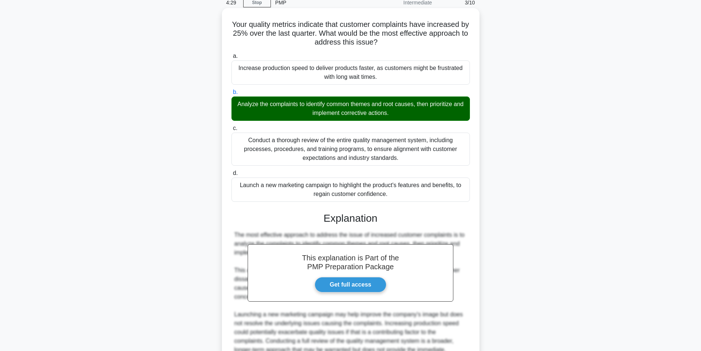
scroll to position [112, 0]
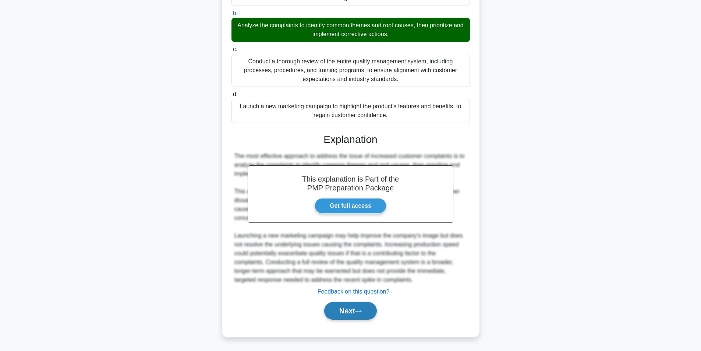
drag, startPoint x: 341, startPoint y: 311, endPoint x: 348, endPoint y: 305, distance: 9.9
click at [341, 312] on button "Next" at bounding box center [350, 311] width 53 height 18
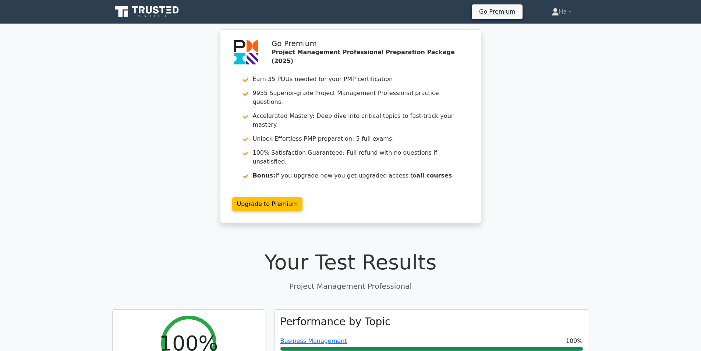
drag, startPoint x: 174, startPoint y: 40, endPoint x: 179, endPoint y: 33, distance: 8.9
click at [174, 40] on div "Go Premium Project Management Professional Preparation Package (2025) Earn 35 P…" at bounding box center [350, 130] width 701 height 202
